Goal: Transaction & Acquisition: Purchase product/service

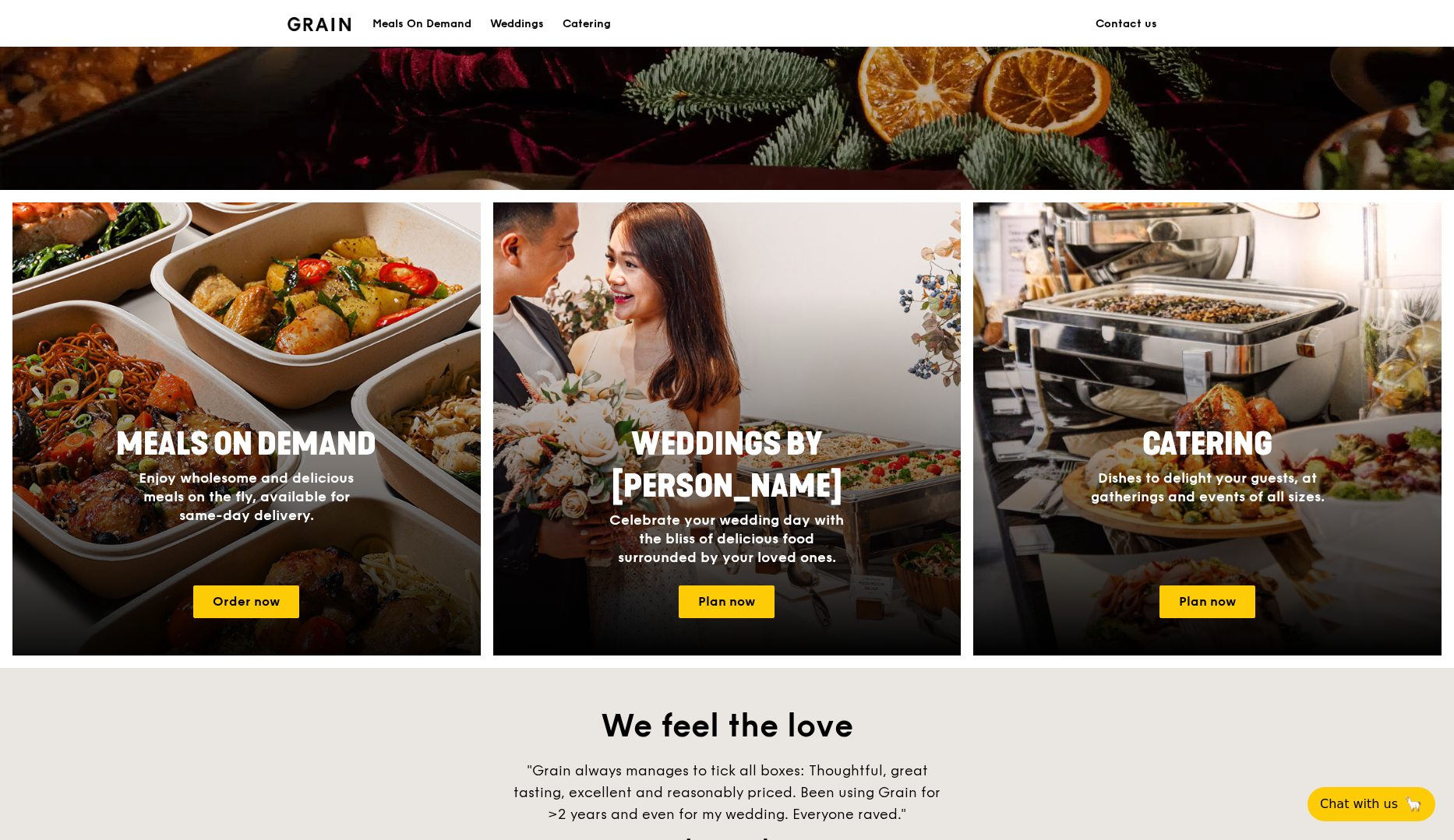
scroll to position [455, 0]
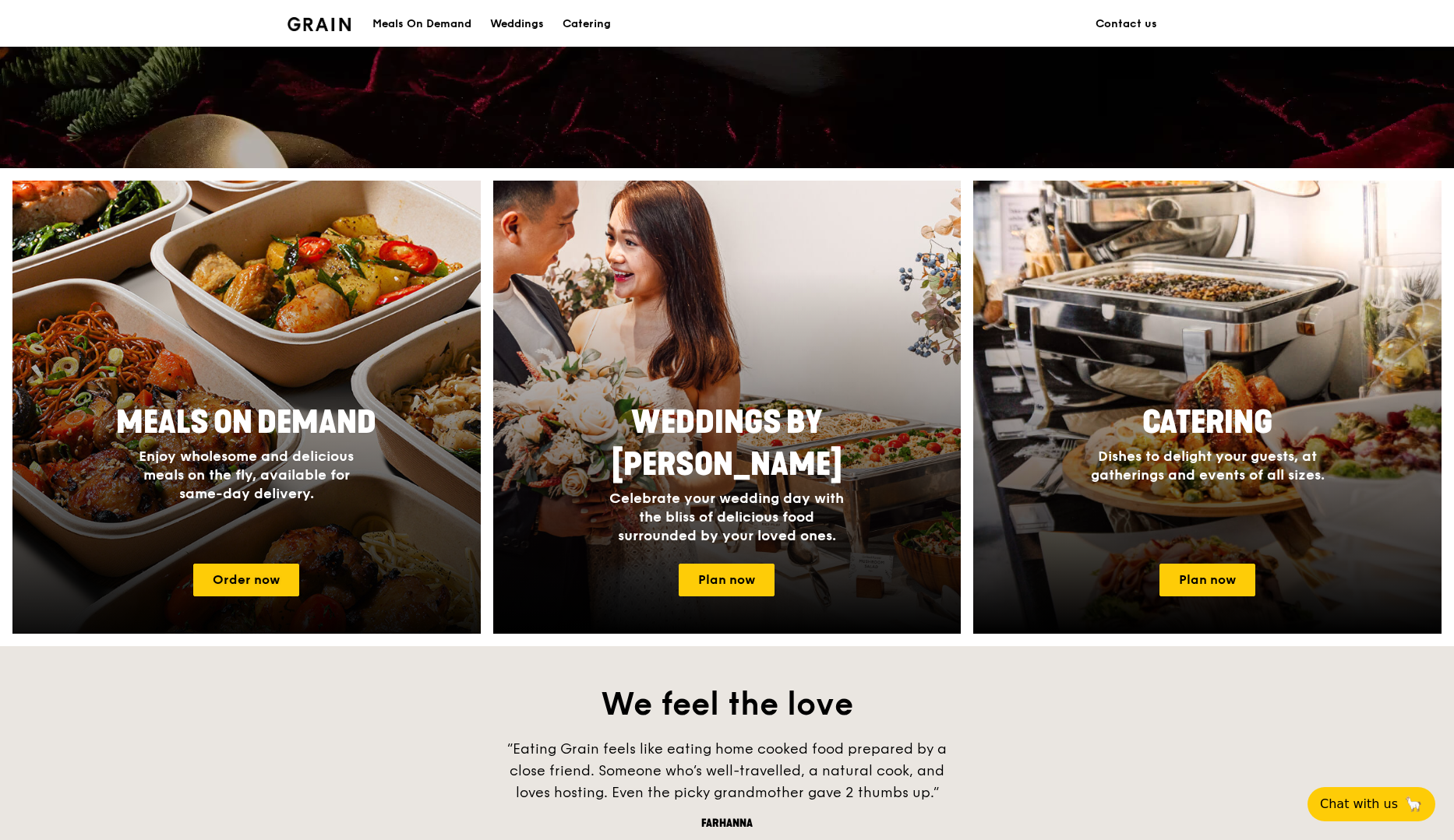
click at [249, 420] on span "Meals On Demand" at bounding box center [246, 423] width 261 height 37
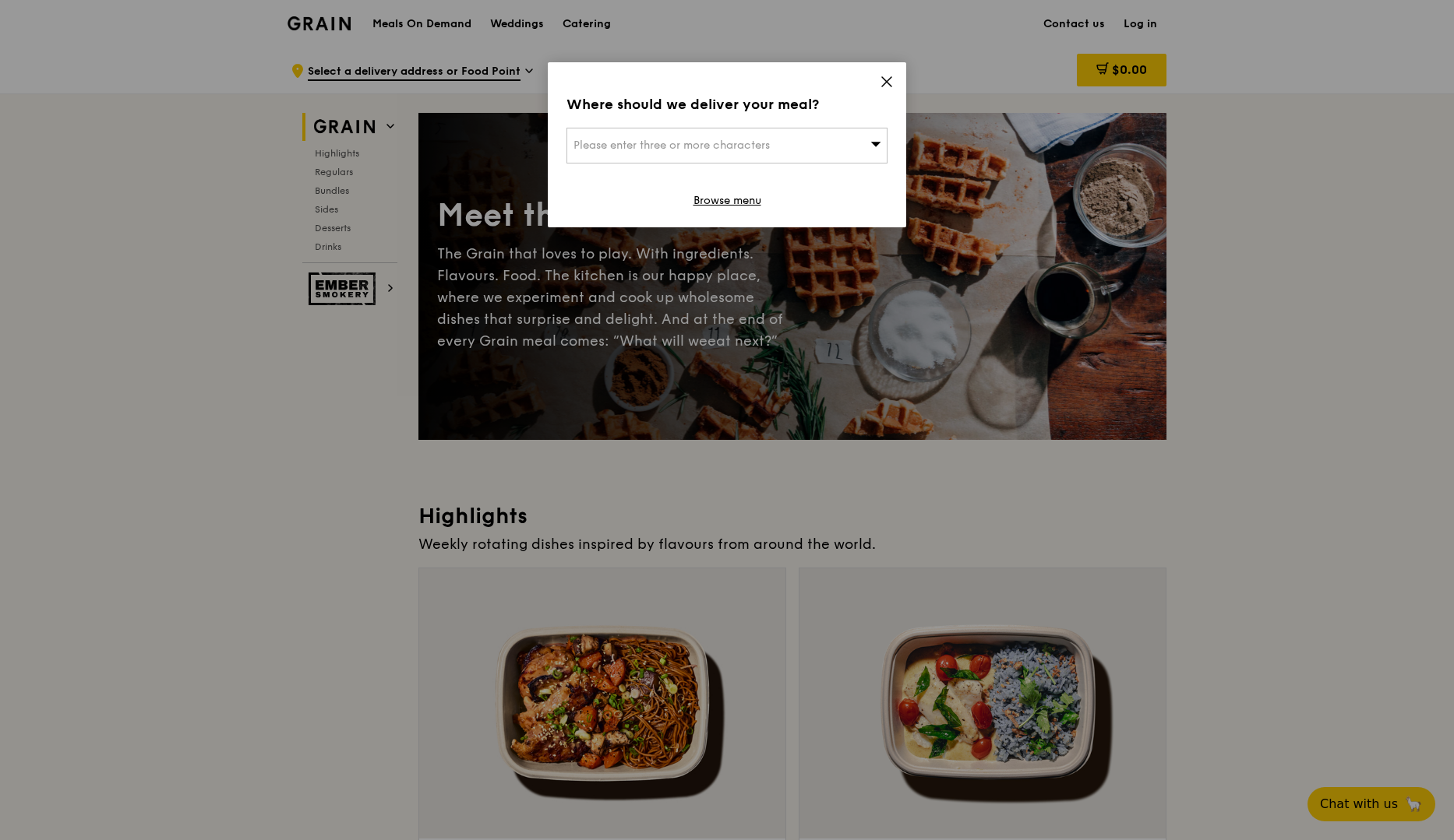
click at [893, 72] on div "Where should we deliver your meal? Please enter three or more characters Browse…" at bounding box center [727, 145] width 359 height 165
click at [888, 82] on icon at bounding box center [887, 82] width 14 height 14
